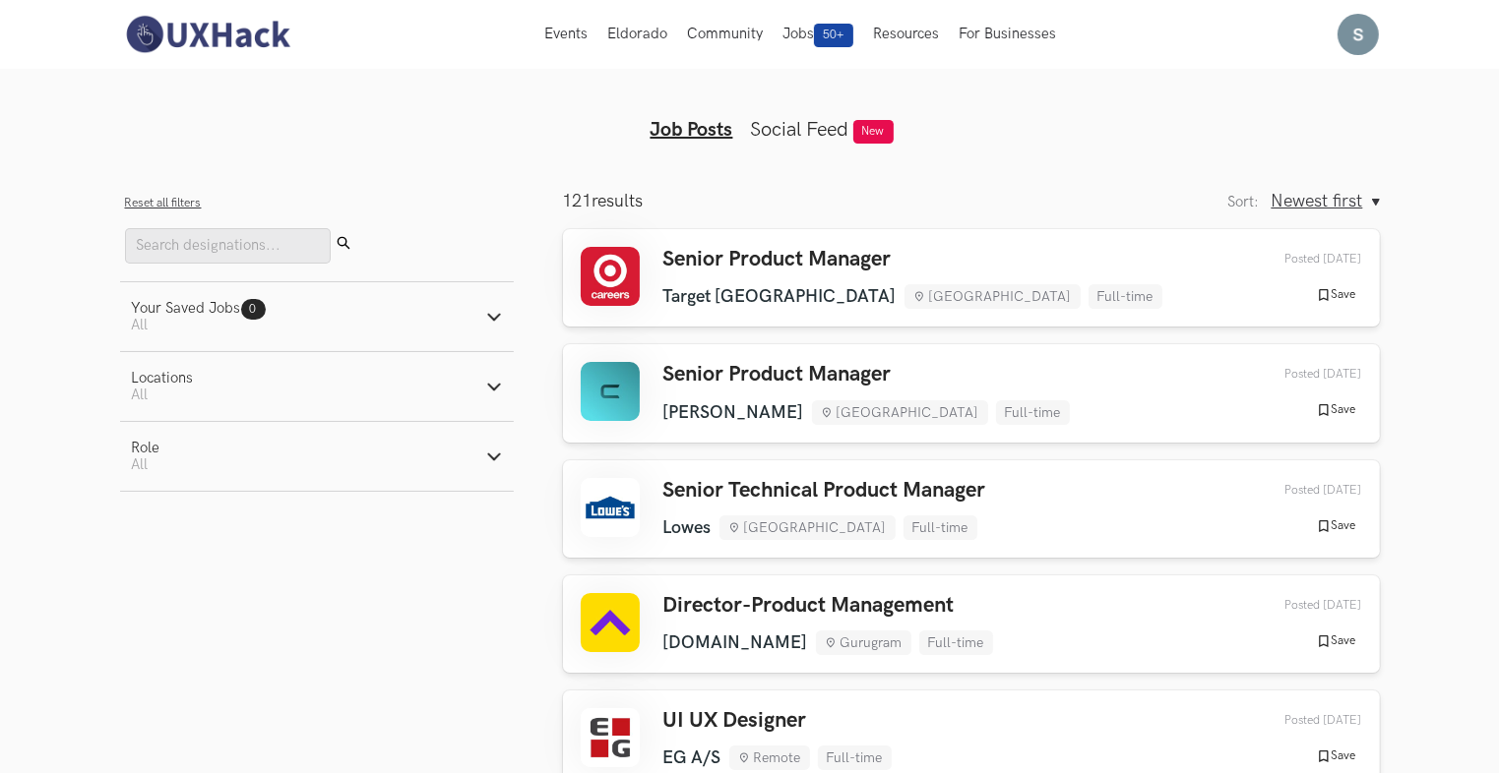
click at [216, 25] on img at bounding box center [207, 34] width 175 height 41
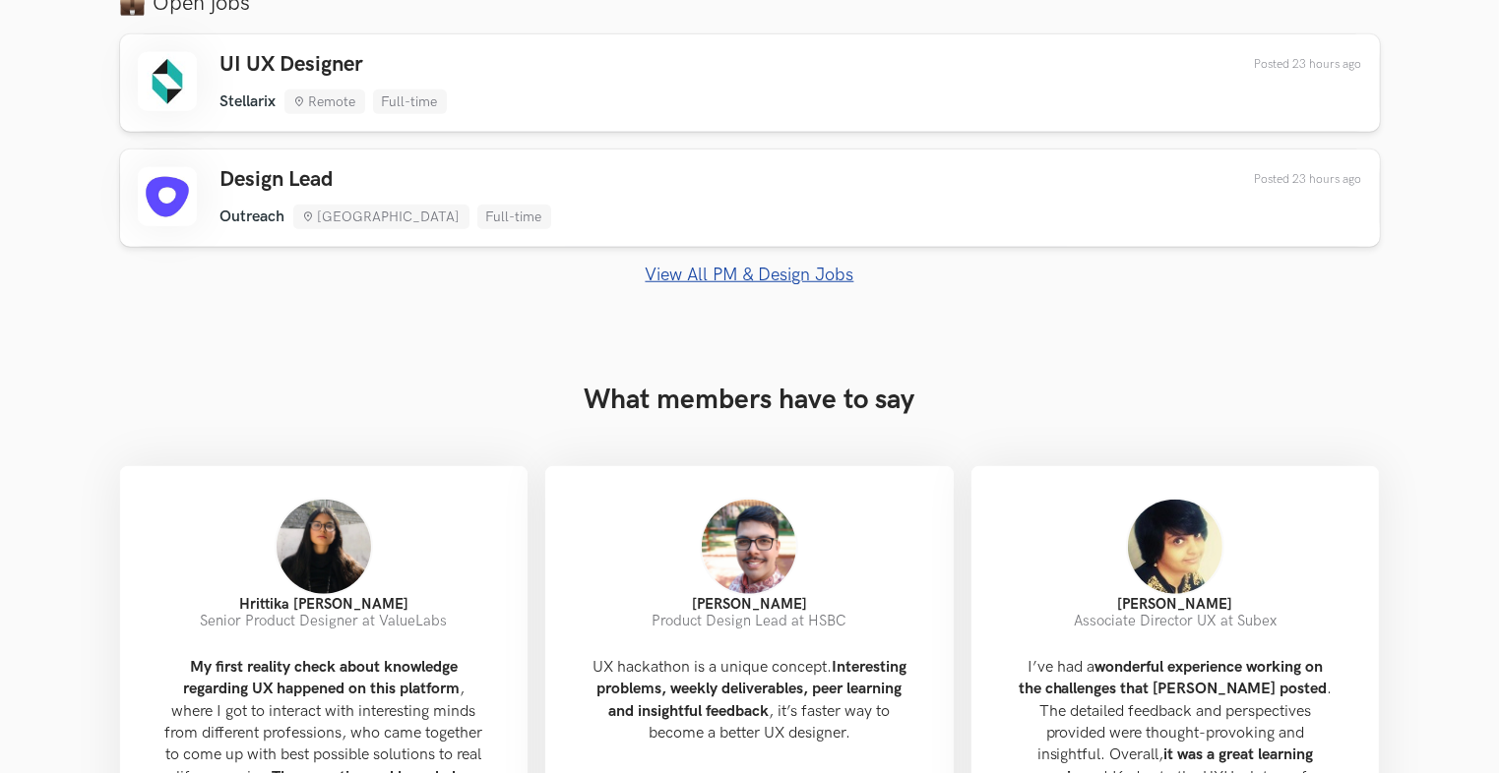
scroll to position [1673, 0]
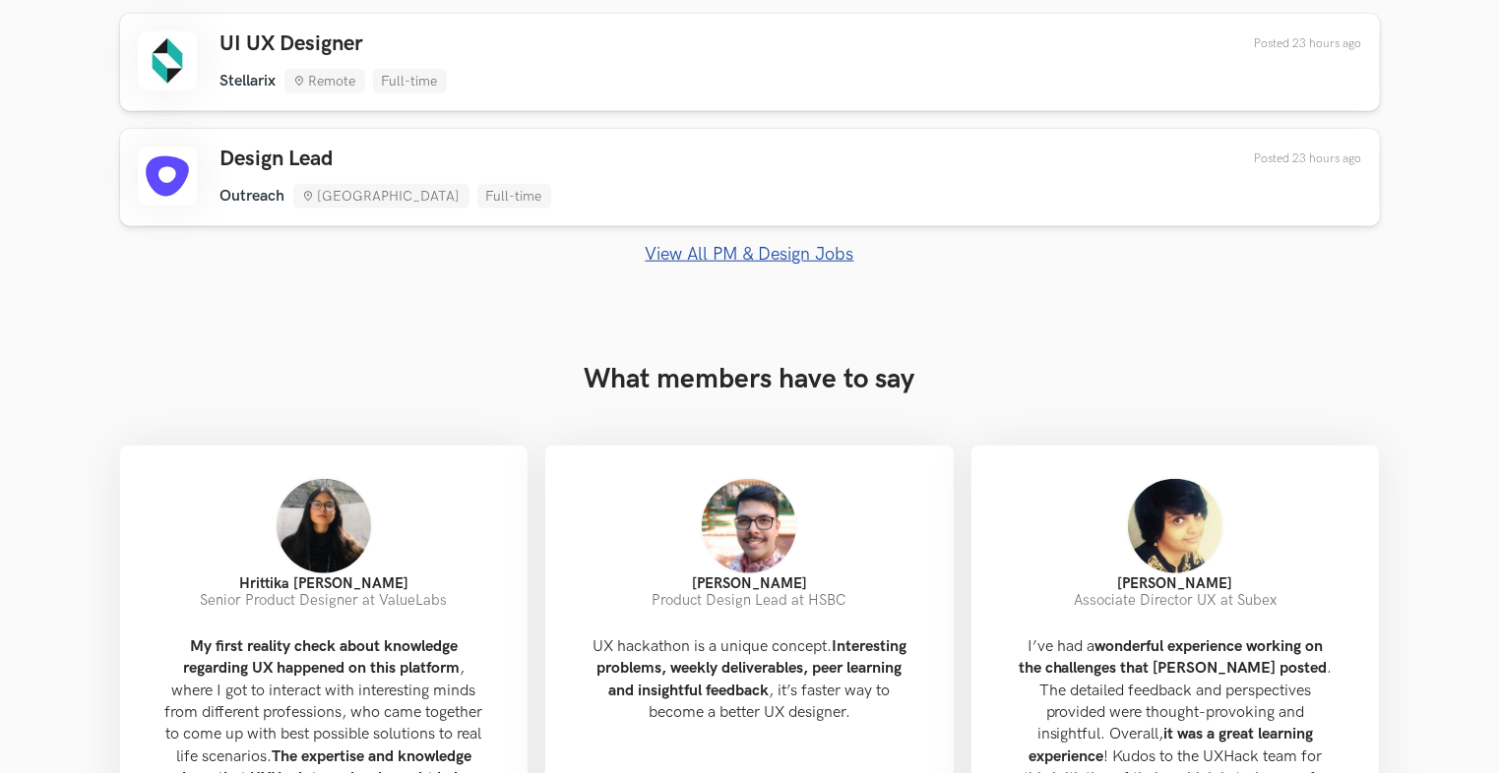
click at [750, 258] on link "View All PM & Design Jobs" at bounding box center [750, 254] width 1260 height 21
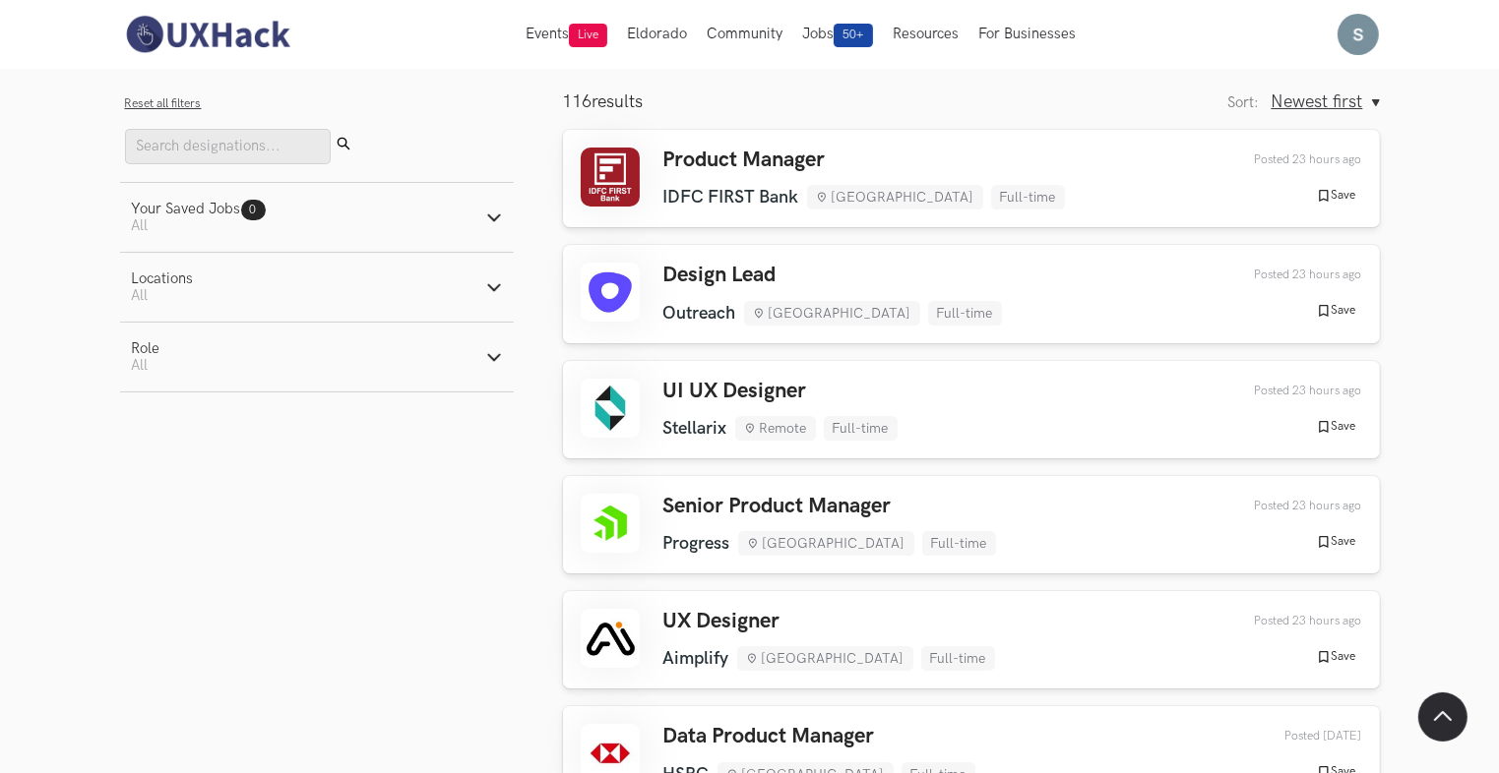
scroll to position [98, 0]
click at [791, 429] on li "Remote" at bounding box center [775, 429] width 81 height 25
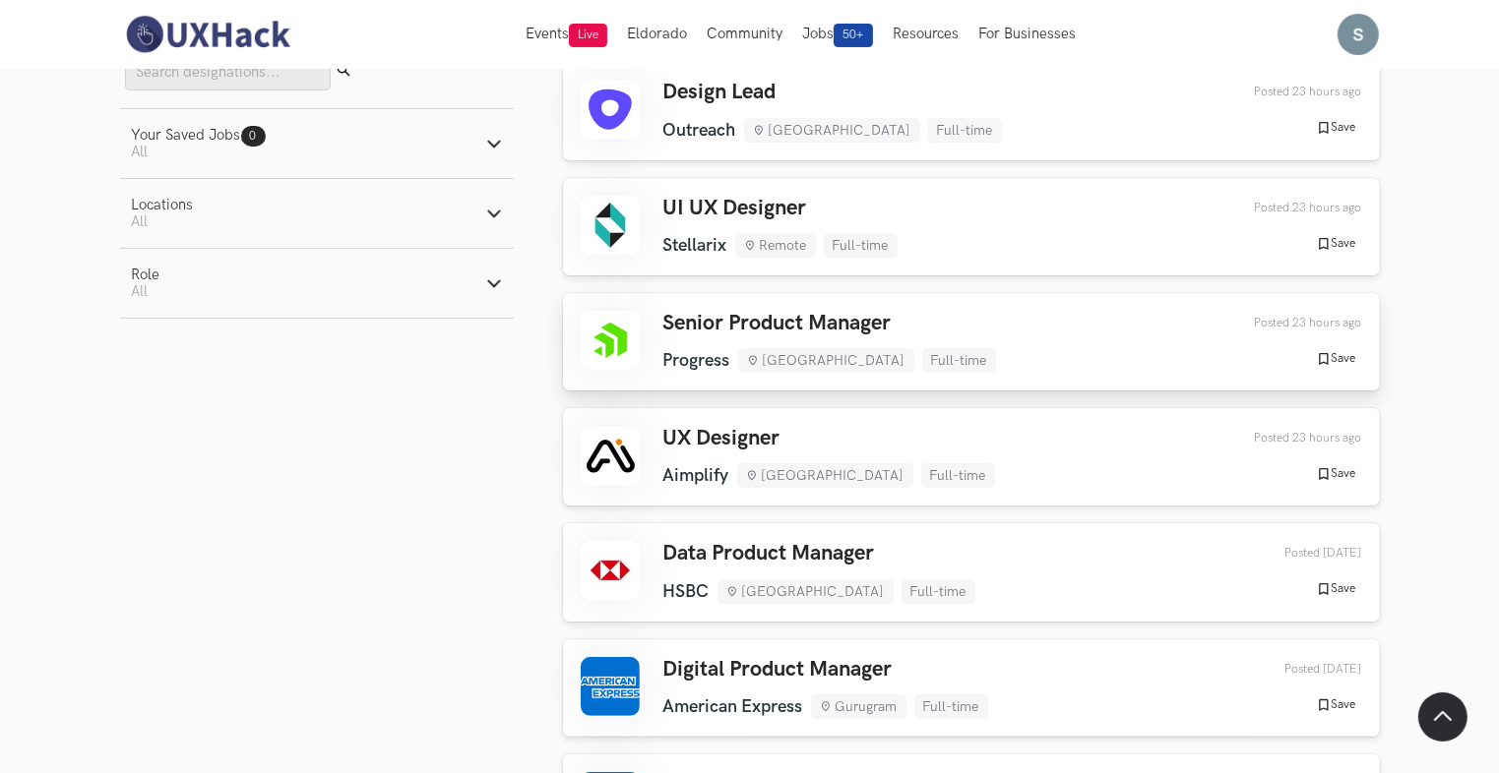
scroll to position [295, 0]
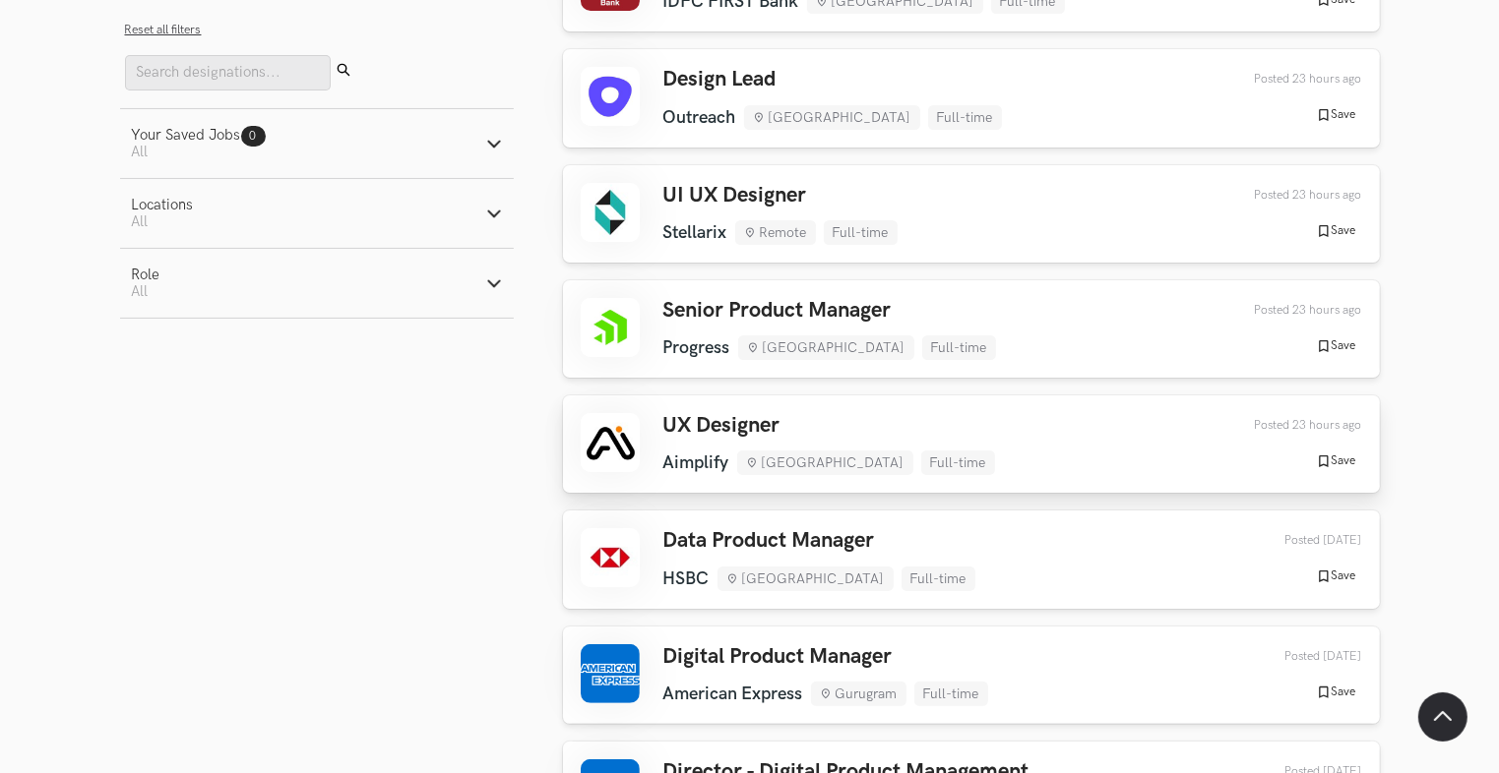
click at [826, 455] on li "[GEOGRAPHIC_DATA]" at bounding box center [825, 463] width 176 height 25
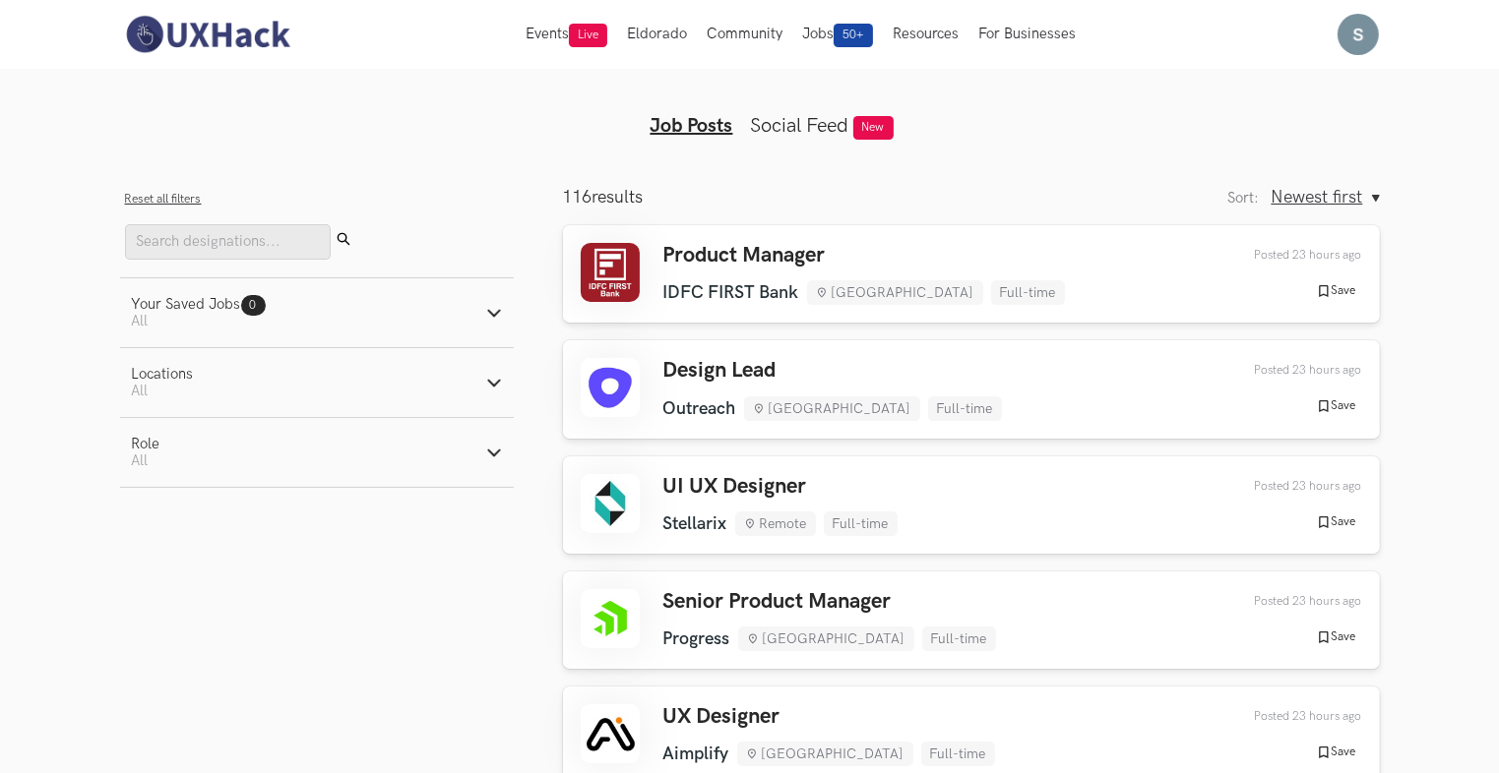
scroll to position [0, 0]
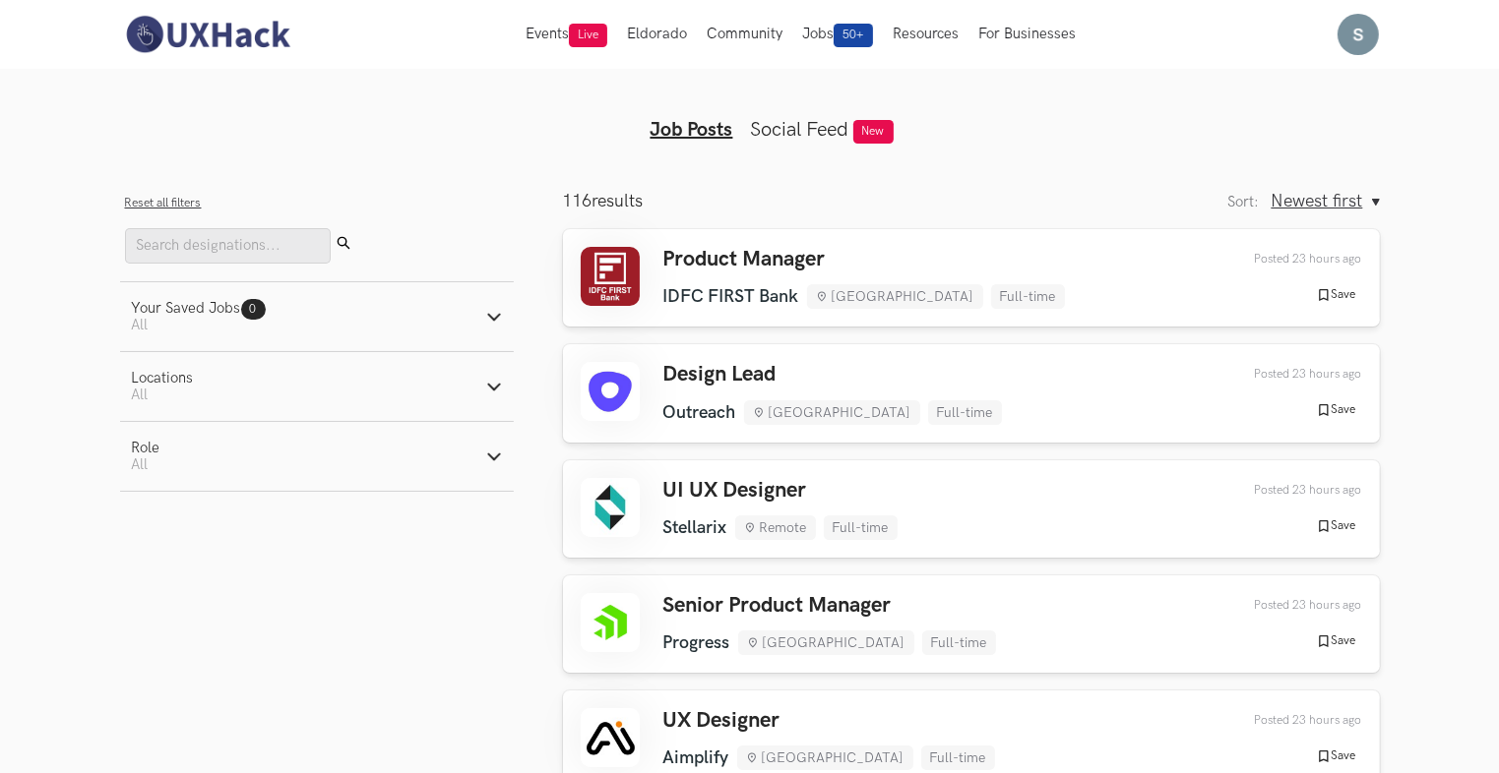
click at [823, 131] on link "Social Feed" at bounding box center [800, 130] width 98 height 24
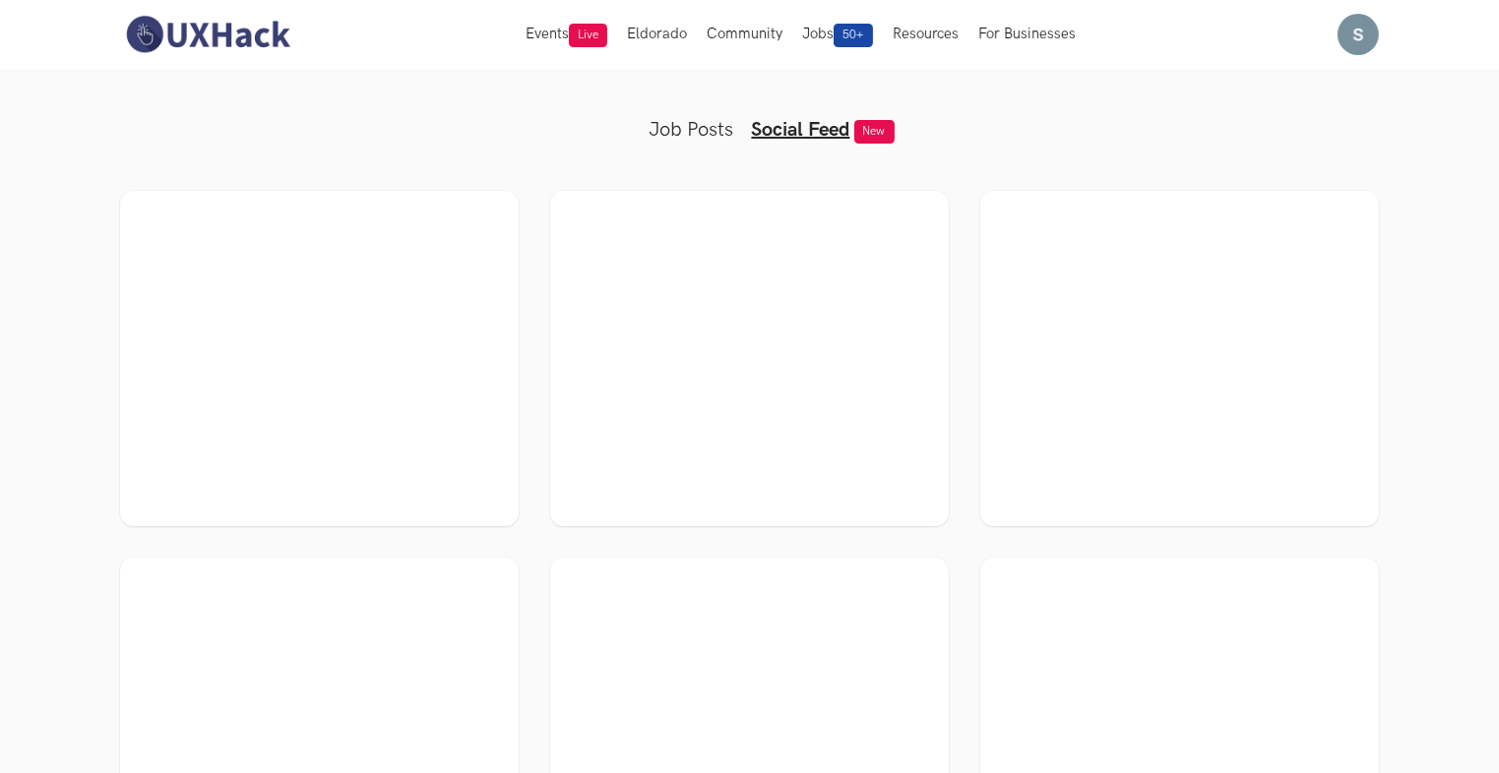
click at [251, 48] on img at bounding box center [207, 34] width 175 height 41
